Goal: Navigation & Orientation: Find specific page/section

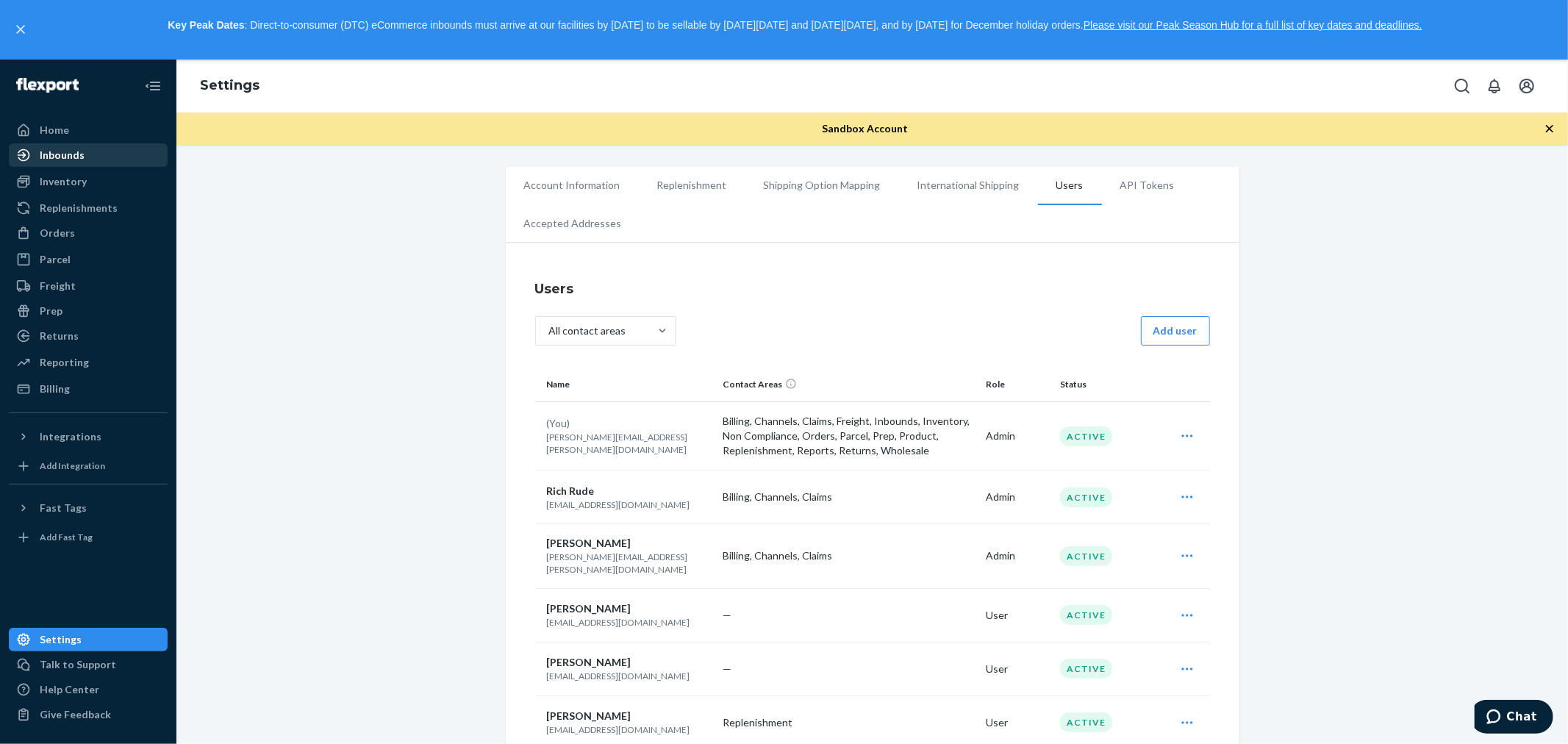
drag, startPoint x: 69, startPoint y: 152, endPoint x: 163, endPoint y: 160, distance: 94.3
click at [69, 152] on div "Inbounds" at bounding box center [62, 155] width 44 height 15
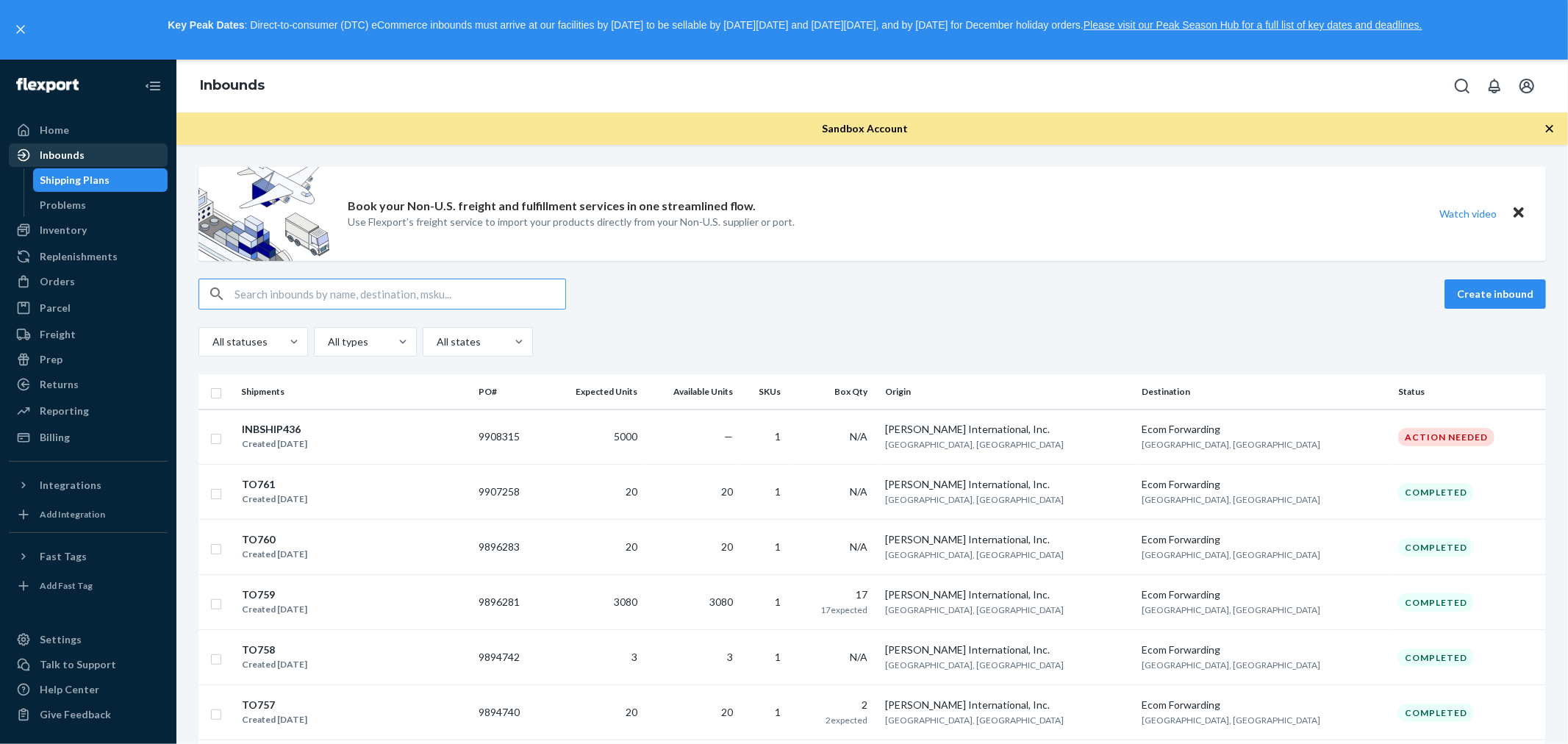
click at [60, 156] on div "Inbounds" at bounding box center [62, 155] width 44 height 15
